Goal: Task Accomplishment & Management: Manage account settings

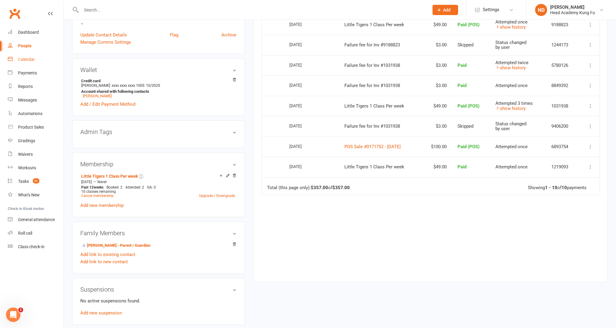
click at [25, 57] on div "Calendar" at bounding box center [26, 59] width 17 height 5
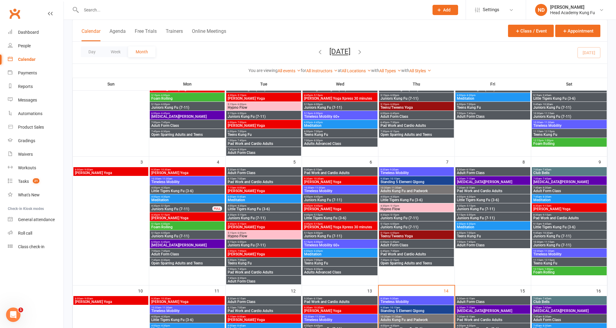
scroll to position [106, 0]
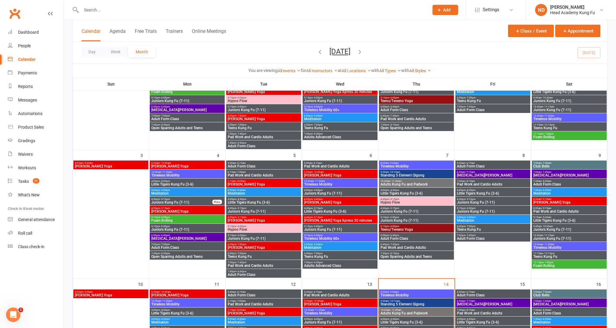
click at [408, 191] on span "Little Tigers Kung Fu (3-6)" at bounding box center [416, 193] width 72 height 4
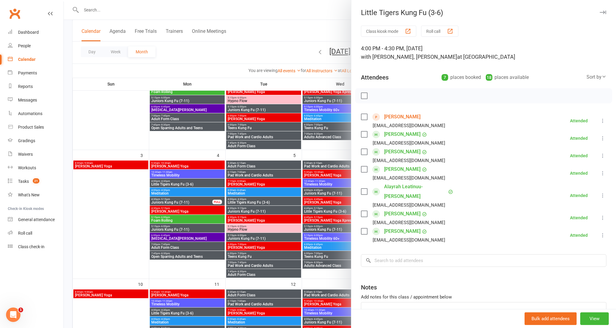
click at [601, 11] on icon "button" at bounding box center [603, 13] width 6 height 4
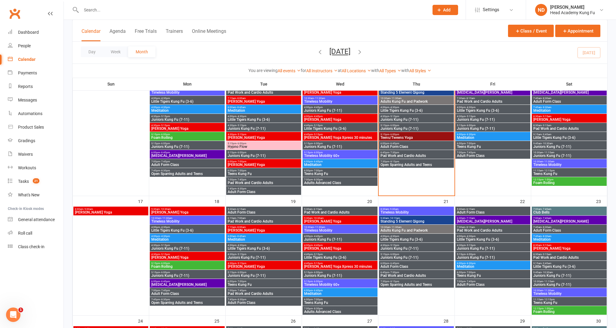
scroll to position [325, 0]
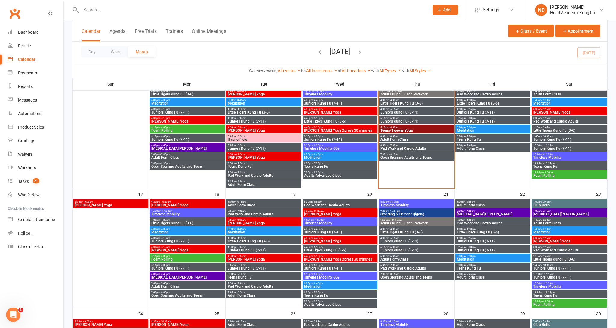
click at [403, 231] on span "Little Tigers Kung Fu (3-6)" at bounding box center [416, 232] width 72 height 4
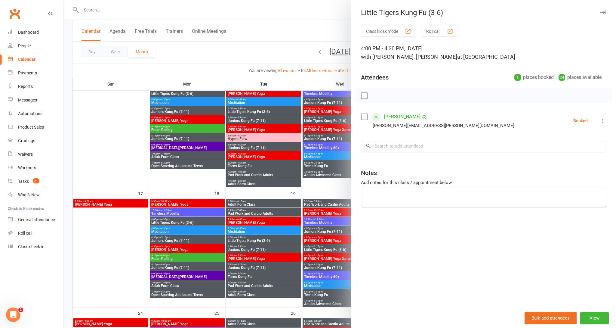
click at [606, 12] on button "button" at bounding box center [602, 12] width 7 height 7
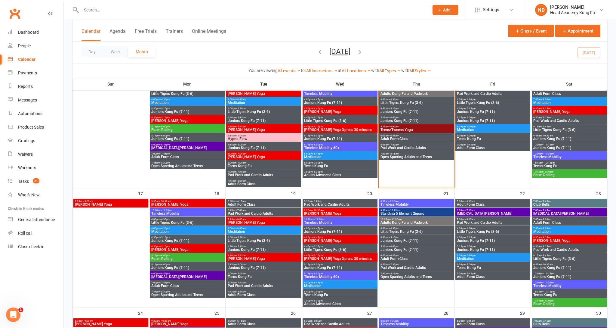
click at [398, 101] on span "Little Tigers Kung Fu (3-6)" at bounding box center [416, 103] width 72 height 4
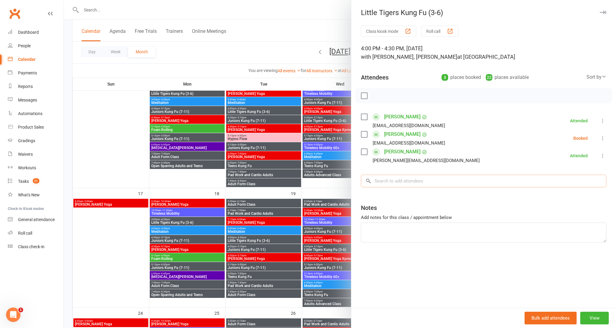
click at [443, 186] on input "search" at bounding box center [483, 180] width 245 height 13
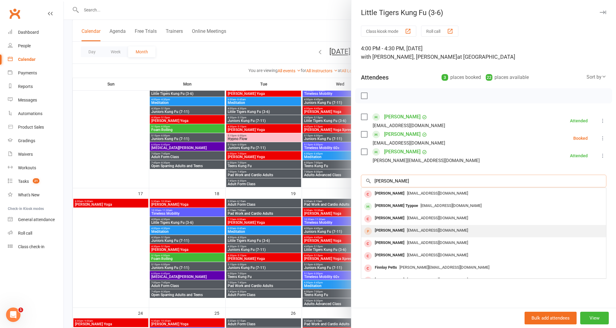
type input "[PERSON_NAME]"
click at [407, 231] on span "[EMAIL_ADDRESS][DOMAIN_NAME]" at bounding box center [437, 230] width 61 height 5
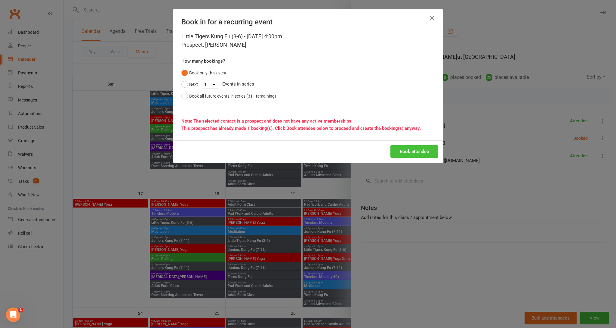
click at [433, 155] on button "Book attendee" at bounding box center [414, 151] width 48 height 13
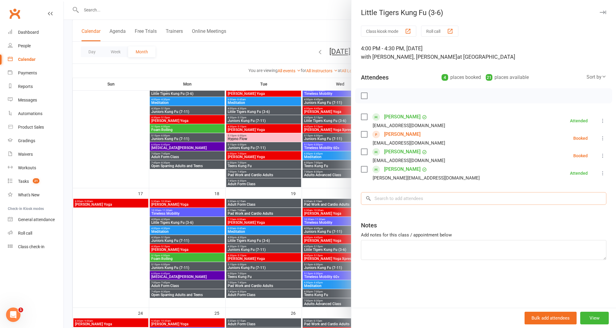
click at [413, 202] on input "search" at bounding box center [483, 198] width 245 height 13
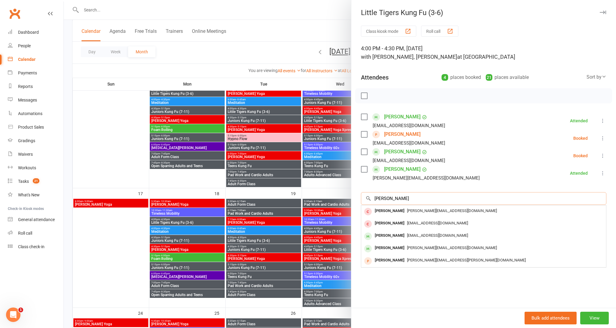
type input "[PERSON_NAME]"
drag, startPoint x: 413, startPoint y: 202, endPoint x: 409, endPoint y: 250, distance: 48.0
click at [409, 250] on span "[PERSON_NAME][EMAIL_ADDRESS][DOMAIN_NAME]" at bounding box center [452, 247] width 90 height 5
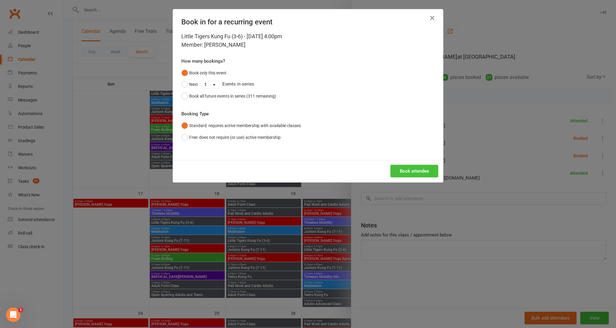
click at [414, 168] on button "Book attendee" at bounding box center [414, 171] width 48 height 13
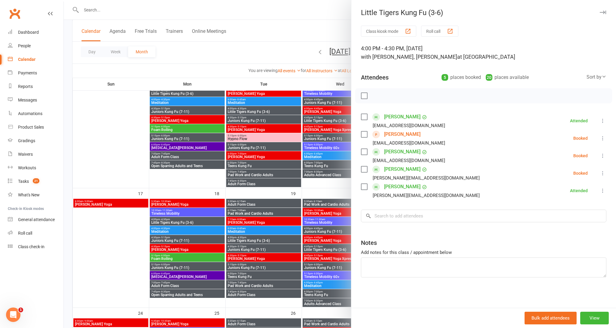
click at [602, 139] on icon at bounding box center [603, 138] width 6 height 6
click at [590, 176] on link "Check in" at bounding box center [577, 174] width 60 height 12
click at [604, 158] on icon at bounding box center [603, 155] width 6 height 6
click at [589, 191] on link "Check in" at bounding box center [573, 191] width 65 height 12
click at [603, 177] on button at bounding box center [602, 172] width 7 height 7
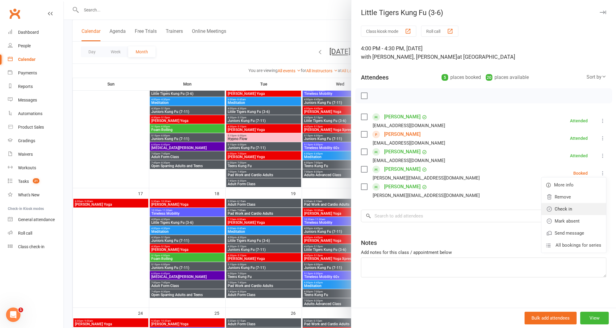
click at [594, 207] on link "Check in" at bounding box center [573, 209] width 65 height 12
click at [593, 316] on button "View" at bounding box center [594, 317] width 29 height 13
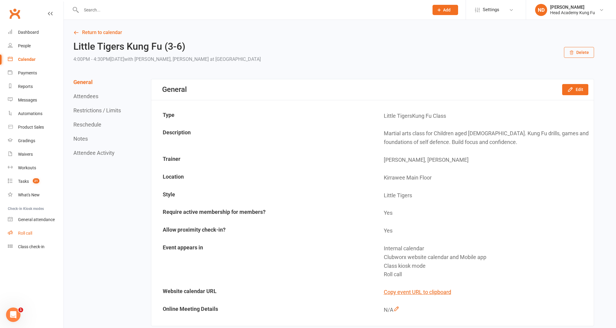
click at [20, 231] on link "Roll call" at bounding box center [36, 233] width 56 height 14
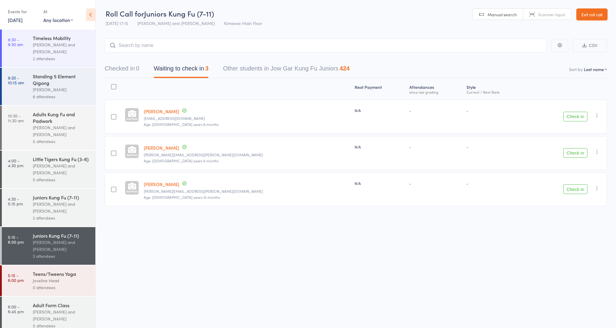
click at [36, 205] on div "Nathan Head and Nathan Donnellan" at bounding box center [61, 207] width 57 height 14
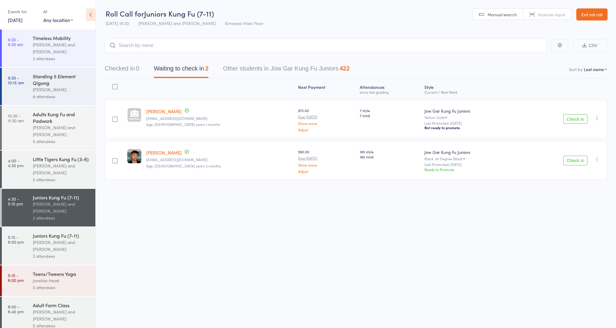
drag, startPoint x: 572, startPoint y: 124, endPoint x: 568, endPoint y: 130, distance: 6.9
click at [571, 126] on div "Check in Check in Promote Send message Add Note Add Task Add Flag Remove Mark a…" at bounding box center [563, 119] width 88 height 38
click at [571, 121] on button "Check in" at bounding box center [575, 119] width 24 height 10
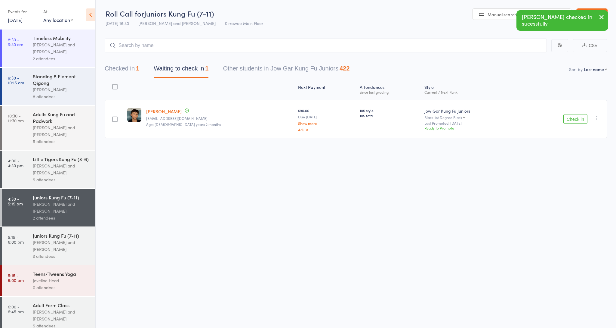
click at [573, 118] on button "Check in" at bounding box center [575, 119] width 24 height 10
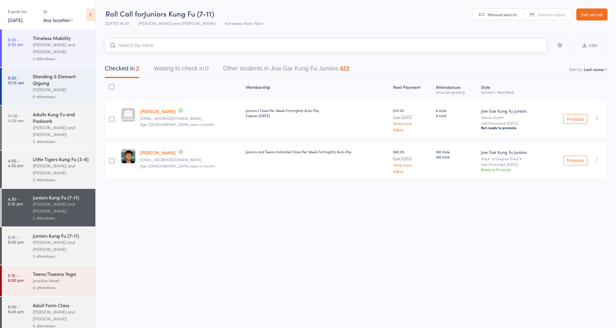
click at [138, 48] on input "search" at bounding box center [326, 45] width 442 height 14
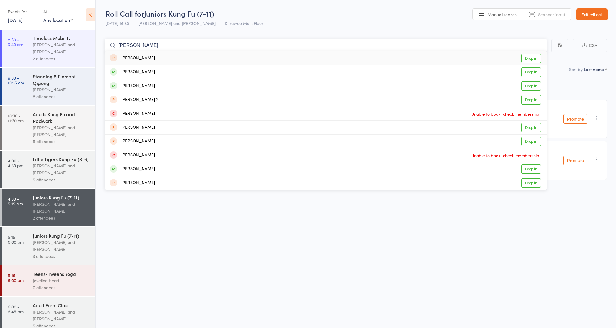
type input "Alice"
drag, startPoint x: 322, startPoint y: 73, endPoint x: 530, endPoint y: 71, distance: 207.8
click at [530, 71] on link "Drop in" at bounding box center [531, 71] width 20 height 9
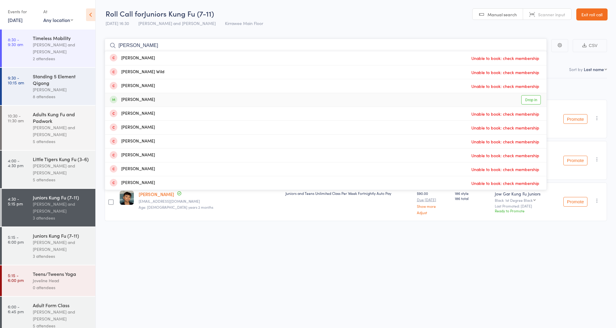
type input "harper"
click at [536, 98] on link "Drop in" at bounding box center [531, 99] width 20 height 9
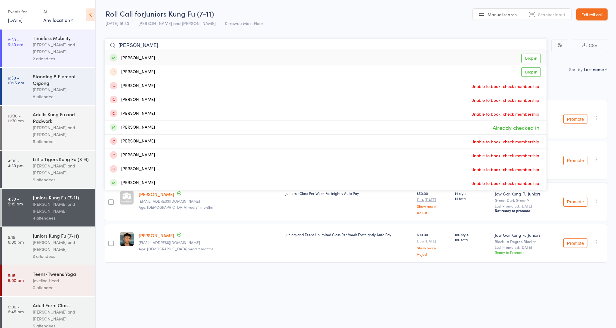
type input "jay"
click at [524, 56] on link "Drop in" at bounding box center [531, 58] width 20 height 9
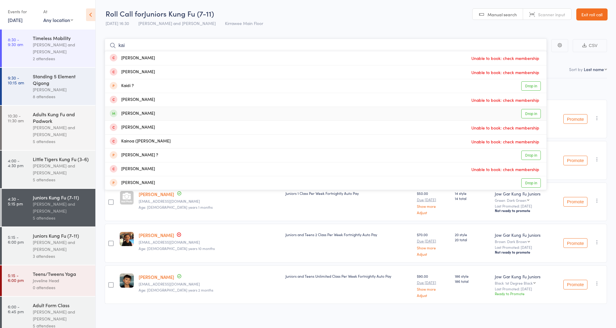
type input "kai"
click at [537, 116] on link "Drop in" at bounding box center [531, 113] width 20 height 9
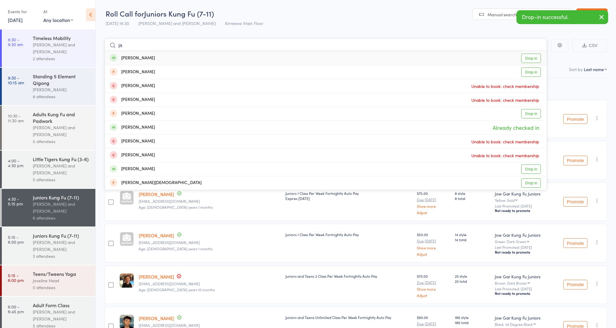
type input "j"
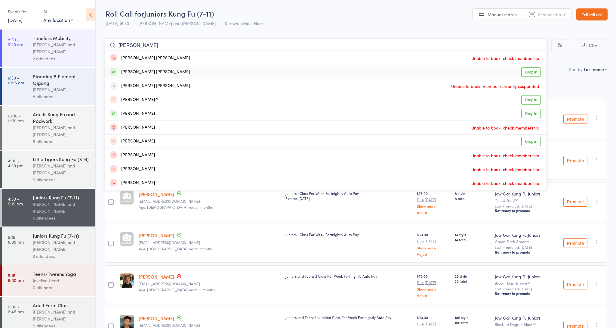
type input "archer"
click at [526, 72] on link "Drop in" at bounding box center [531, 71] width 20 height 9
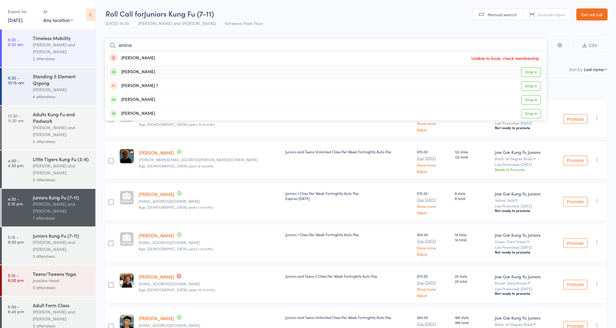
type input "amina"
click at [534, 74] on link "Drop in" at bounding box center [531, 71] width 20 height 9
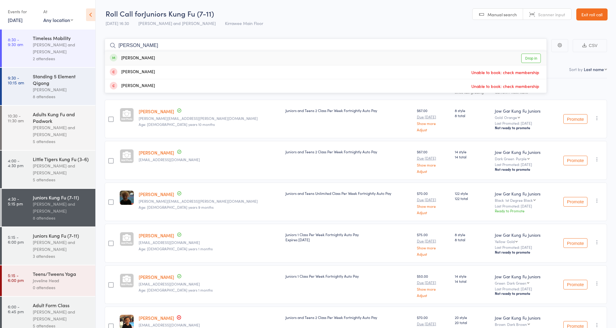
type input "Tommy"
drag, startPoint x: 532, startPoint y: 110, endPoint x: 529, endPoint y: 60, distance: 50.3
click at [529, 60] on link "Drop in" at bounding box center [531, 58] width 20 height 9
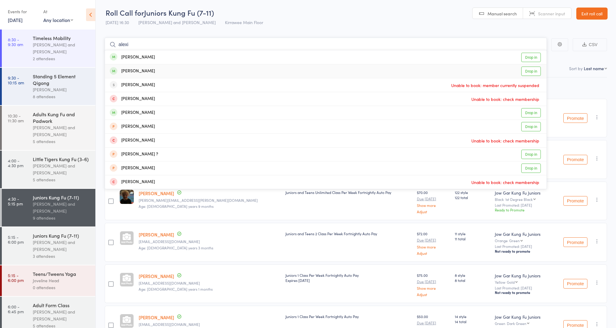
scroll to position [1, 0]
type input "alexi"
click at [525, 60] on link "Drop in" at bounding box center [531, 57] width 20 height 9
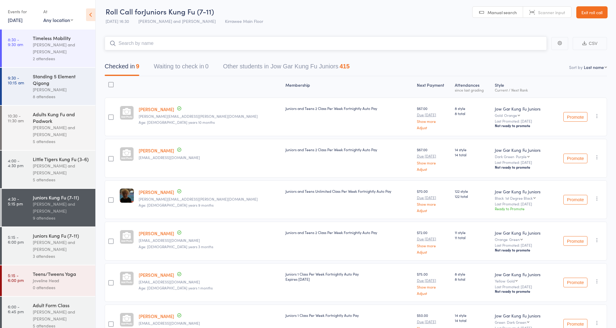
scroll to position [2, 0]
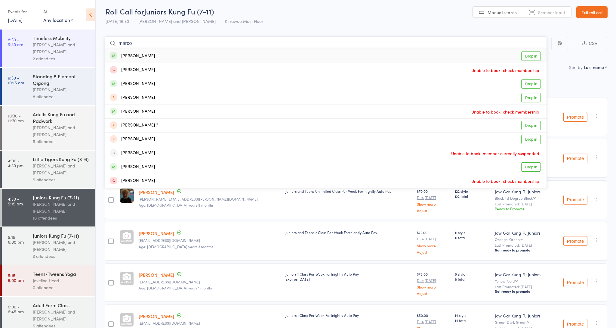
type input "Marco"
drag, startPoint x: 525, startPoint y: 60, endPoint x: 528, endPoint y: 82, distance: 22.0
click at [528, 82] on link "Drop in" at bounding box center [531, 83] width 20 height 9
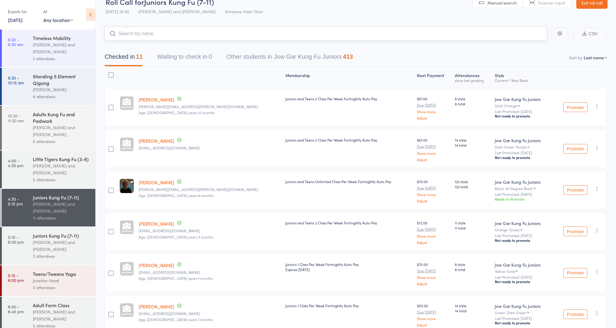
scroll to position [0, 0]
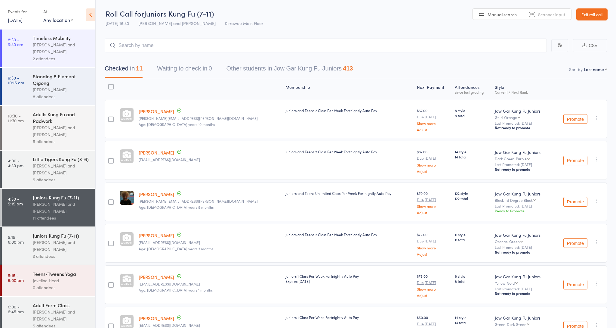
click at [46, 238] on div "Juniors Kung Fu (7-11)" at bounding box center [61, 235] width 57 height 7
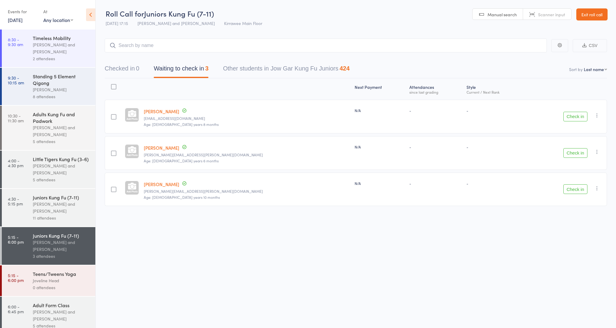
click at [578, 151] on button "Check in" at bounding box center [575, 153] width 24 height 10
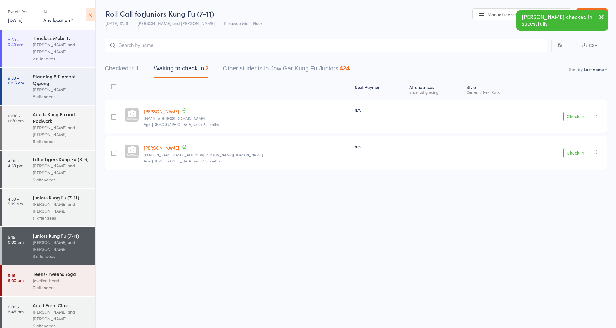
click at [584, 155] on button "Check in" at bounding box center [575, 153] width 24 height 10
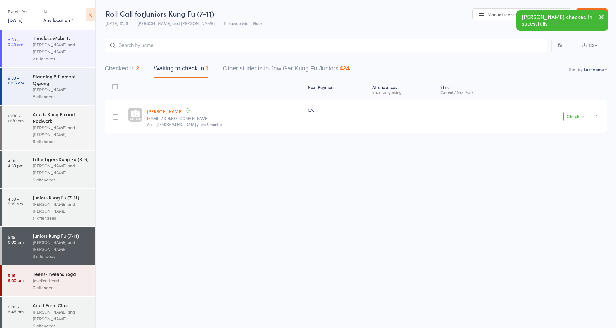
click at [570, 118] on button "Check in" at bounding box center [575, 117] width 24 height 10
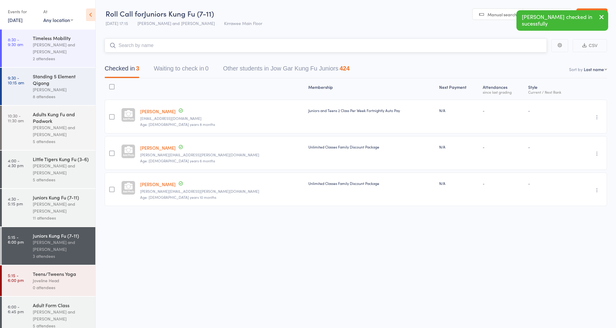
click at [278, 47] on input "search" at bounding box center [326, 45] width 442 height 14
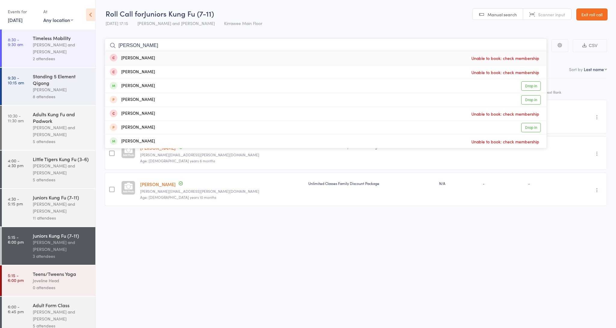
type input "Tyler"
drag, startPoint x: 339, startPoint y: 60, endPoint x: 528, endPoint y: 86, distance: 190.9
click at [528, 86] on link "Drop in" at bounding box center [531, 85] width 20 height 9
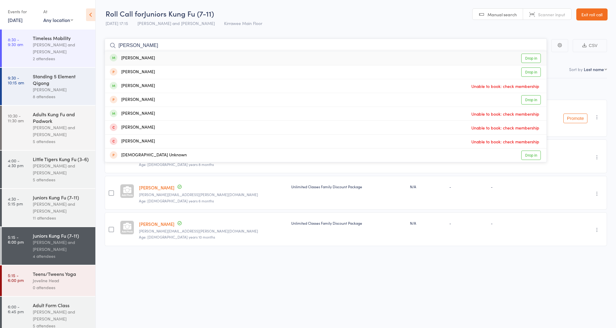
type input "Adrian"
drag, startPoint x: 528, startPoint y: 86, endPoint x: 527, endPoint y: 56, distance: 30.1
click at [527, 56] on link "Drop in" at bounding box center [531, 58] width 20 height 9
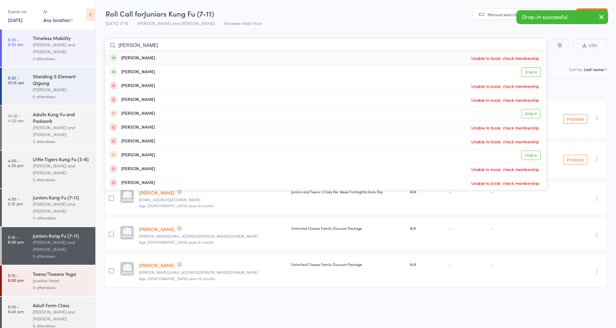
type input "David"
drag, startPoint x: 527, startPoint y: 58, endPoint x: 523, endPoint y: 70, distance: 12.8
click at [523, 70] on link "Drop in" at bounding box center [531, 71] width 20 height 9
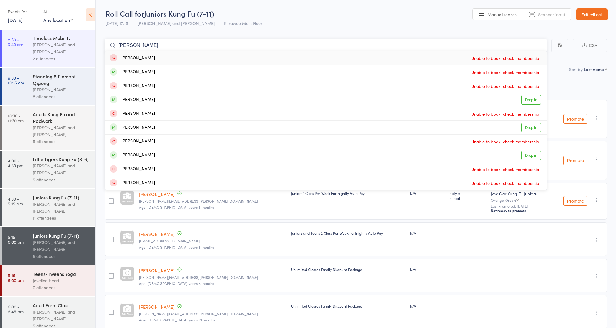
type input "Oliver"
drag, startPoint x: 523, startPoint y: 70, endPoint x: 530, endPoint y: 125, distance: 55.5
click at [530, 125] on link "Drop in" at bounding box center [531, 127] width 20 height 9
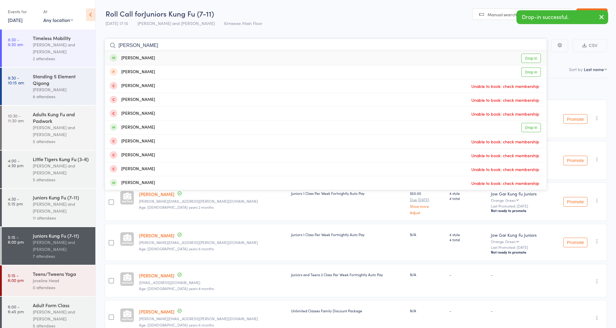
type input "jay"
click at [523, 61] on link "Drop in" at bounding box center [531, 58] width 20 height 9
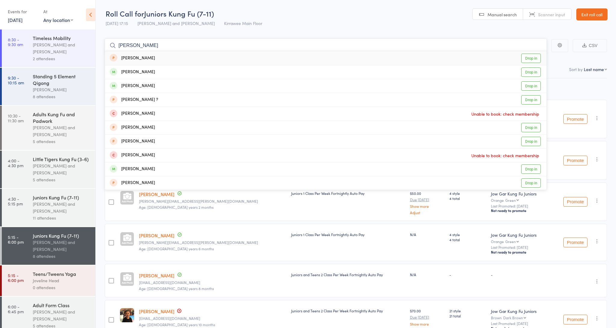
type input "Alice"
drag, startPoint x: 451, startPoint y: 57, endPoint x: 538, endPoint y: 74, distance: 88.7
click at [538, 74] on link "Drop in" at bounding box center [531, 71] width 20 height 9
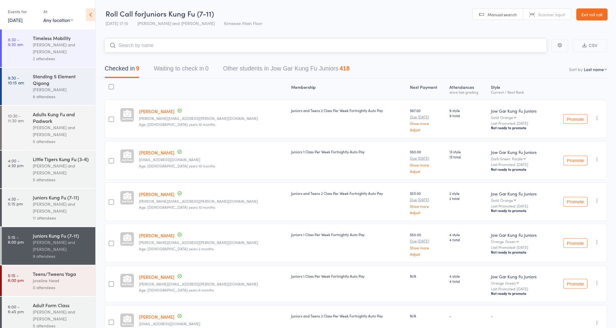
click at [319, 45] on input "search" at bounding box center [326, 45] width 442 height 14
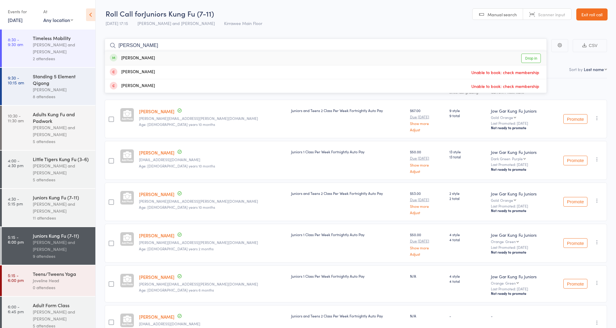
type input "Tommy"
drag, startPoint x: 319, startPoint y: 45, endPoint x: 534, endPoint y: 59, distance: 216.1
click at [534, 59] on link "Drop in" at bounding box center [531, 58] width 20 height 9
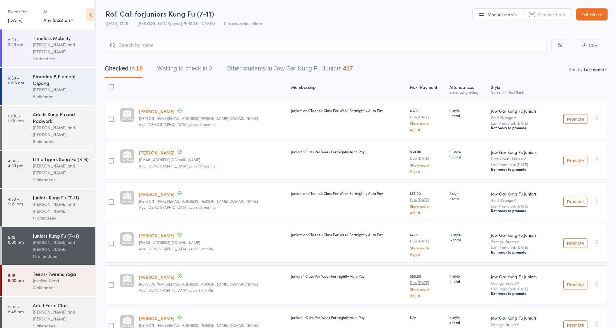
click at [600, 16] on link "Exit roll call" at bounding box center [591, 14] width 31 height 12
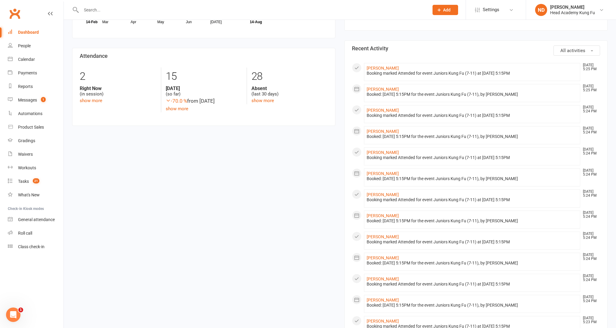
scroll to position [248, 0]
click at [118, 10] on input "text" at bounding box center [252, 10] width 346 height 8
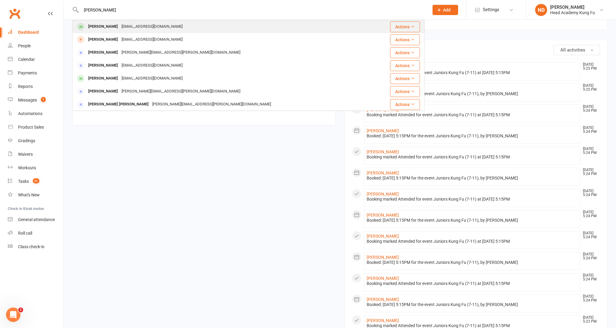
type input "jarred"
click at [143, 29] on div "jarredmitchell1995@gmail.com" at bounding box center [152, 26] width 65 height 9
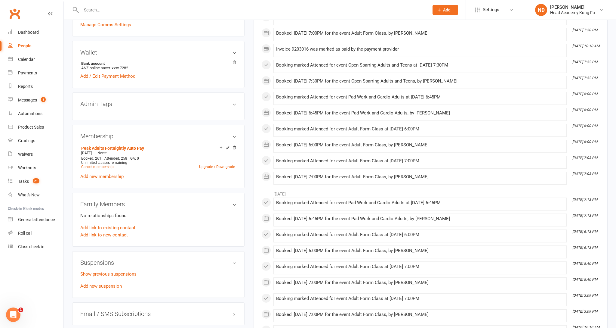
scroll to position [220, 0]
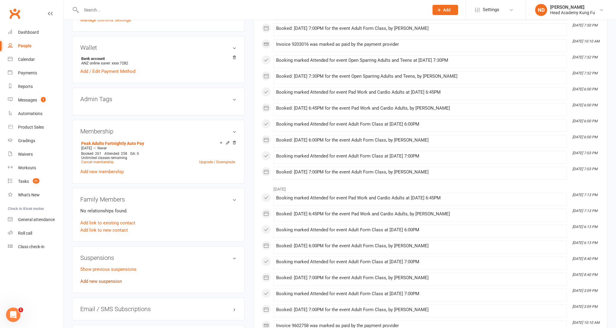
click at [107, 280] on link "Add new suspension" at bounding box center [101, 280] width 42 height 5
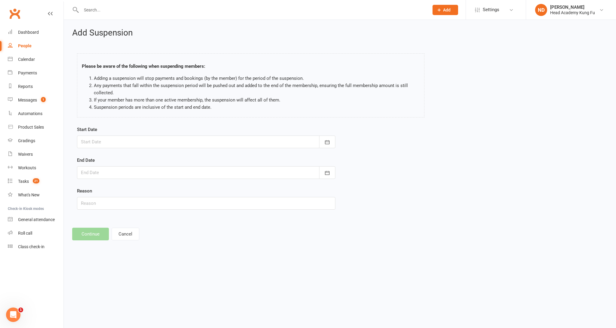
click at [241, 141] on div at bounding box center [206, 141] width 258 height 13
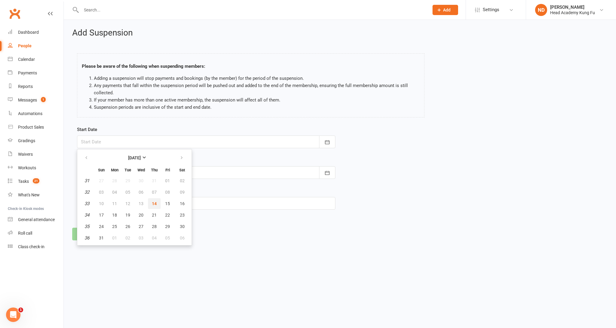
click at [154, 206] on button "14" at bounding box center [154, 203] width 13 height 11
type input "14 Aug 2025"
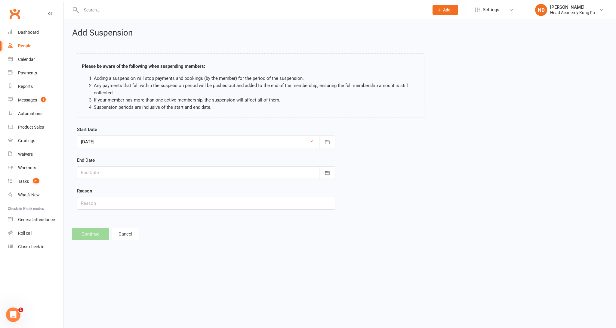
click at [153, 173] on div at bounding box center [206, 172] width 258 height 13
click at [152, 270] on span "04" at bounding box center [154, 268] width 5 height 5
type input "04 Sep 2025"
click at [110, 202] on input "text" at bounding box center [206, 203] width 258 height 13
type input "Injury"
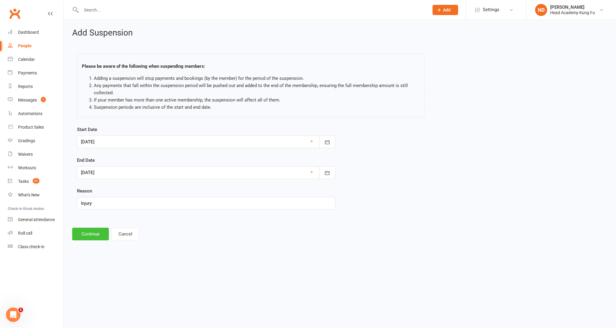
click at [106, 237] on button "Continue" at bounding box center [90, 233] width 37 height 13
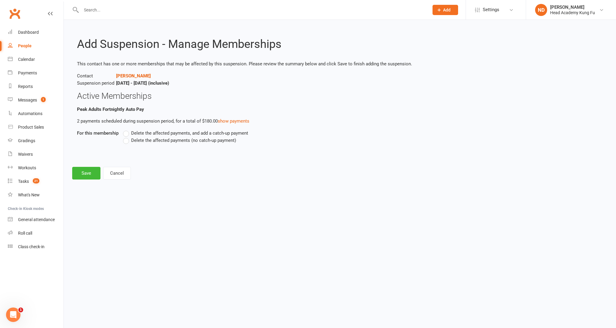
click at [168, 141] on span "Delete the affected payments (no catch-up payment)" at bounding box center [183, 140] width 105 height 6
click at [127, 137] on input "Delete the affected payments (no catch-up payment)" at bounding box center [125, 137] width 4 height 0
click at [78, 174] on button "Save" at bounding box center [86, 173] width 28 height 13
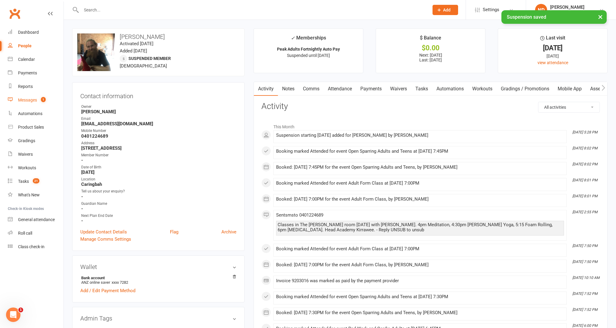
click at [34, 100] on div "Messages" at bounding box center [27, 99] width 19 height 5
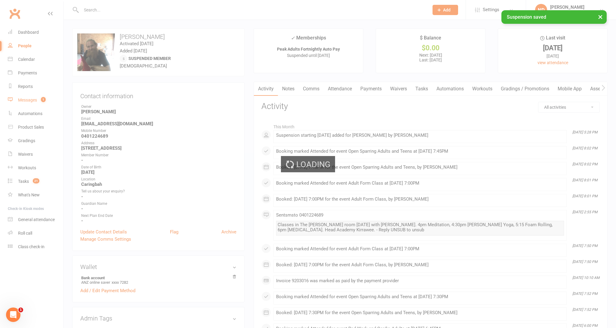
scroll to position [5, 0]
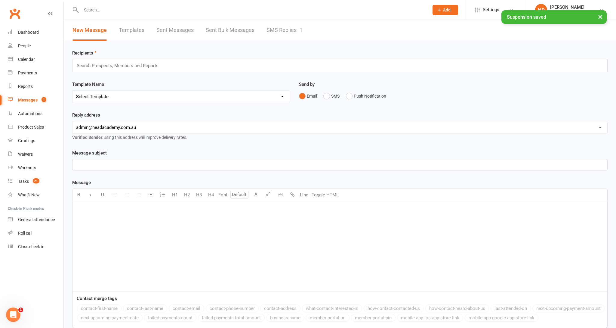
drag, startPoint x: 262, startPoint y: 26, endPoint x: 267, endPoint y: 31, distance: 6.8
click at [262, 27] on div "New Message Templates Sent Messages Sent Bulk Messages SMS Replies 1" at bounding box center [188, 30] width 248 height 21
click at [269, 32] on link "SMS Replies 1" at bounding box center [284, 30] width 36 height 21
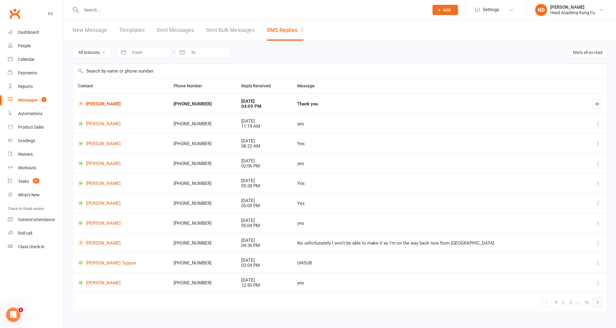
click at [106, 102] on td "Robyn Pavett" at bounding box center [120, 104] width 96 height 20
click at [105, 104] on td "Robyn Pavett" at bounding box center [120, 104] width 96 height 20
click at [104, 106] on link "Robyn Pavett" at bounding box center [120, 104] width 85 height 6
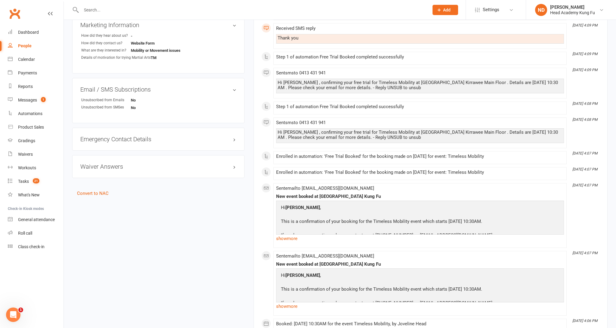
scroll to position [295, 0]
click at [29, 32] on div "Dashboard" at bounding box center [28, 32] width 21 height 5
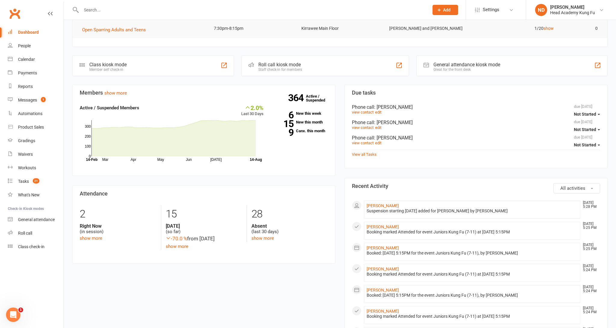
scroll to position [109, 0]
click at [293, 129] on strong "9" at bounding box center [282, 133] width 21 height 9
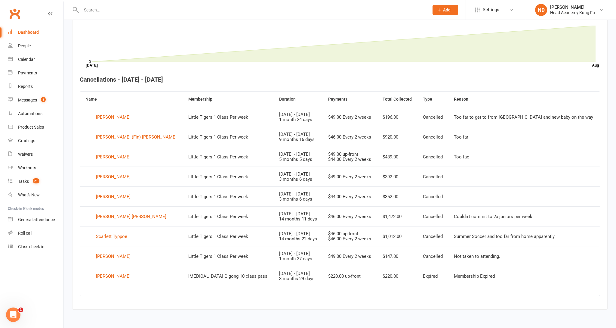
scroll to position [184, 0]
click at [38, 31] on div "Dashboard" at bounding box center [28, 32] width 21 height 5
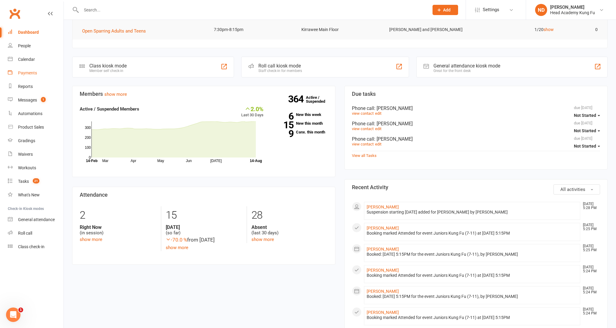
scroll to position [109, 0]
click at [142, 11] on input "text" at bounding box center [252, 10] width 346 height 8
type input "paynter"
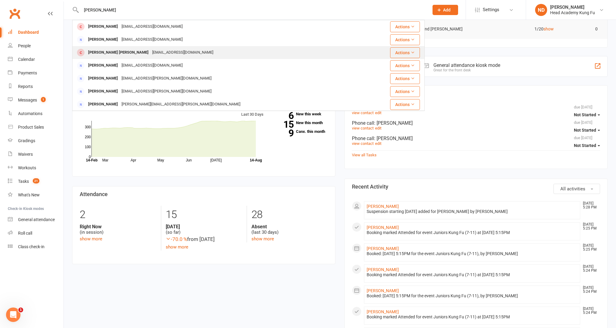
click at [150, 51] on div "lawsie24@hotmail.com" at bounding box center [182, 52] width 65 height 9
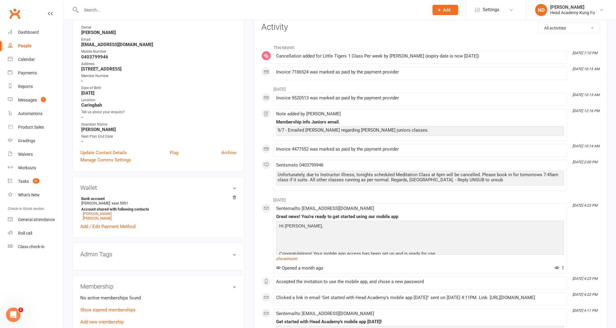
scroll to position [79, 0]
